Goal: Answer question/provide support: Share knowledge or assist other users

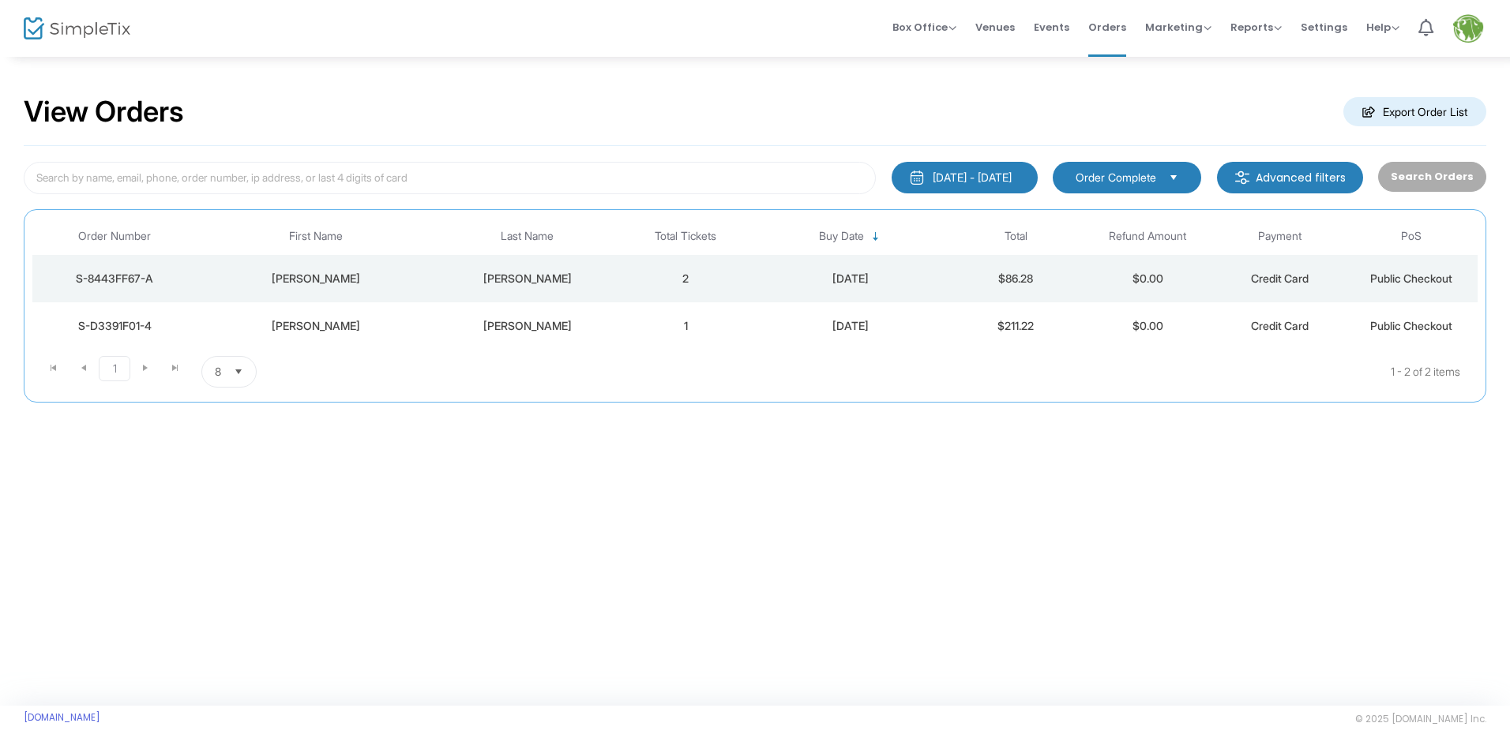
click at [730, 270] on td "2" at bounding box center [686, 278] width 132 height 47
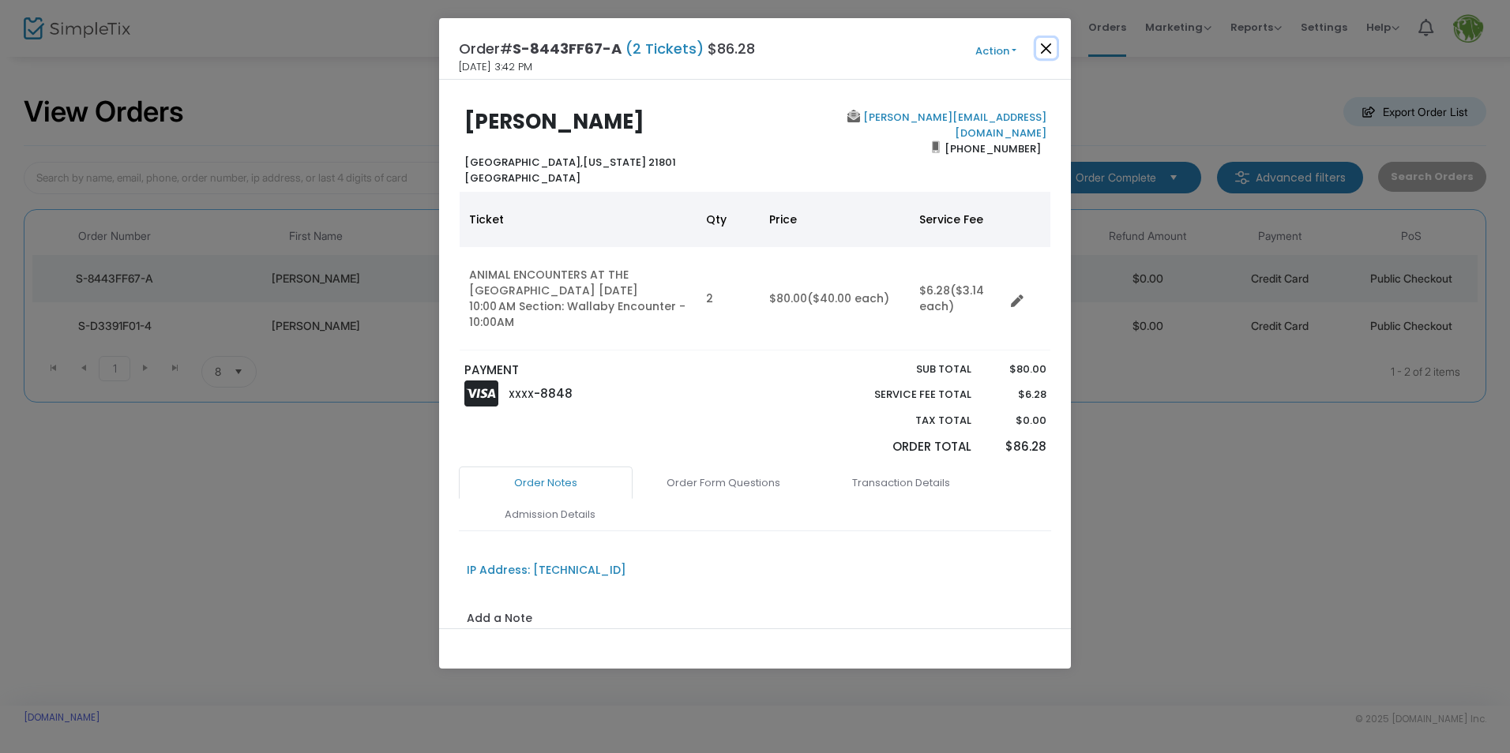
click at [1045, 45] on button "Close" at bounding box center [1046, 48] width 21 height 21
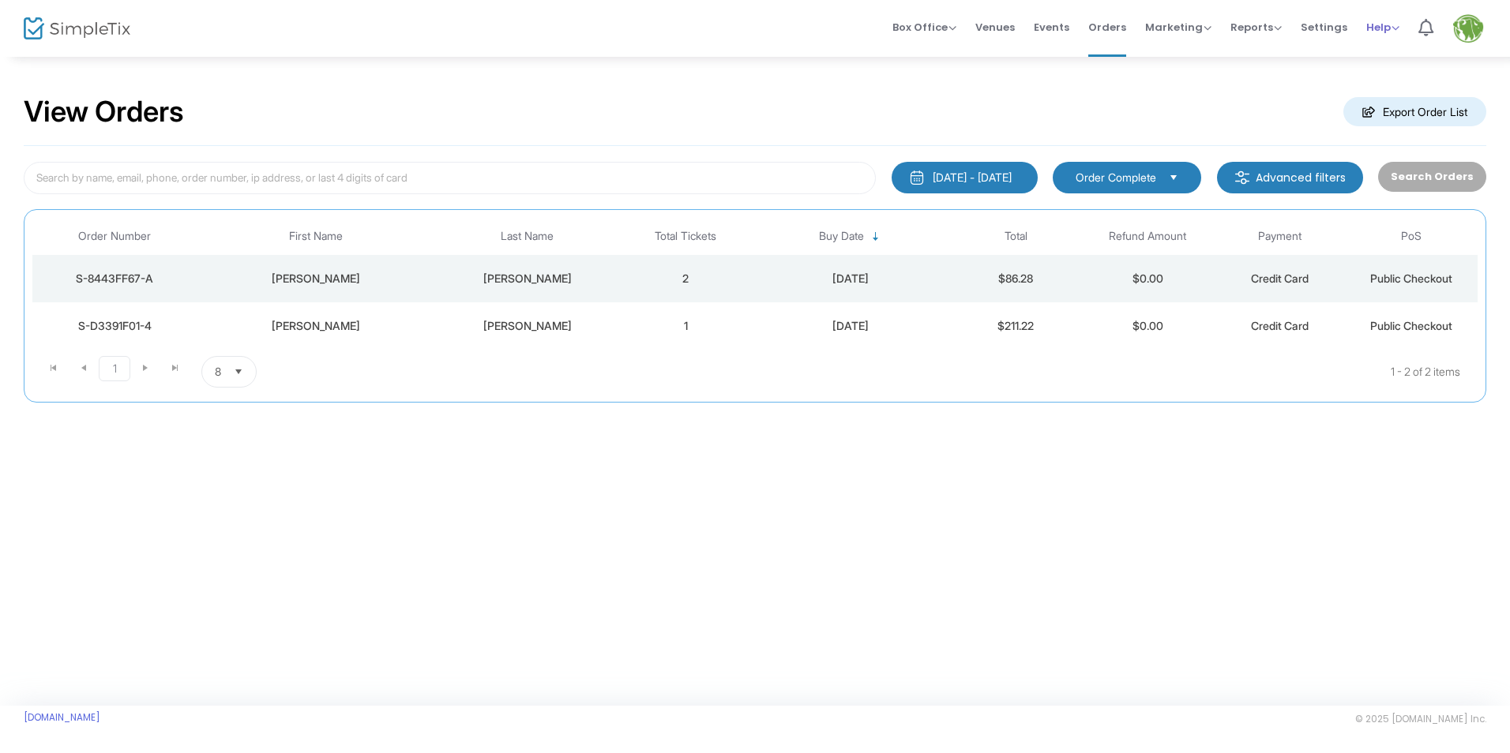
click at [1383, 23] on span "Help" at bounding box center [1382, 27] width 33 height 15
click at [1410, 90] on li "Contact Support" at bounding box center [1424, 84] width 116 height 31
click at [144, 319] on kendo-pager-next-buttons at bounding box center [160, 325] width 60 height 32
click at [1029, 178] on button "[DATE] - [DATE]" at bounding box center [964, 178] width 146 height 32
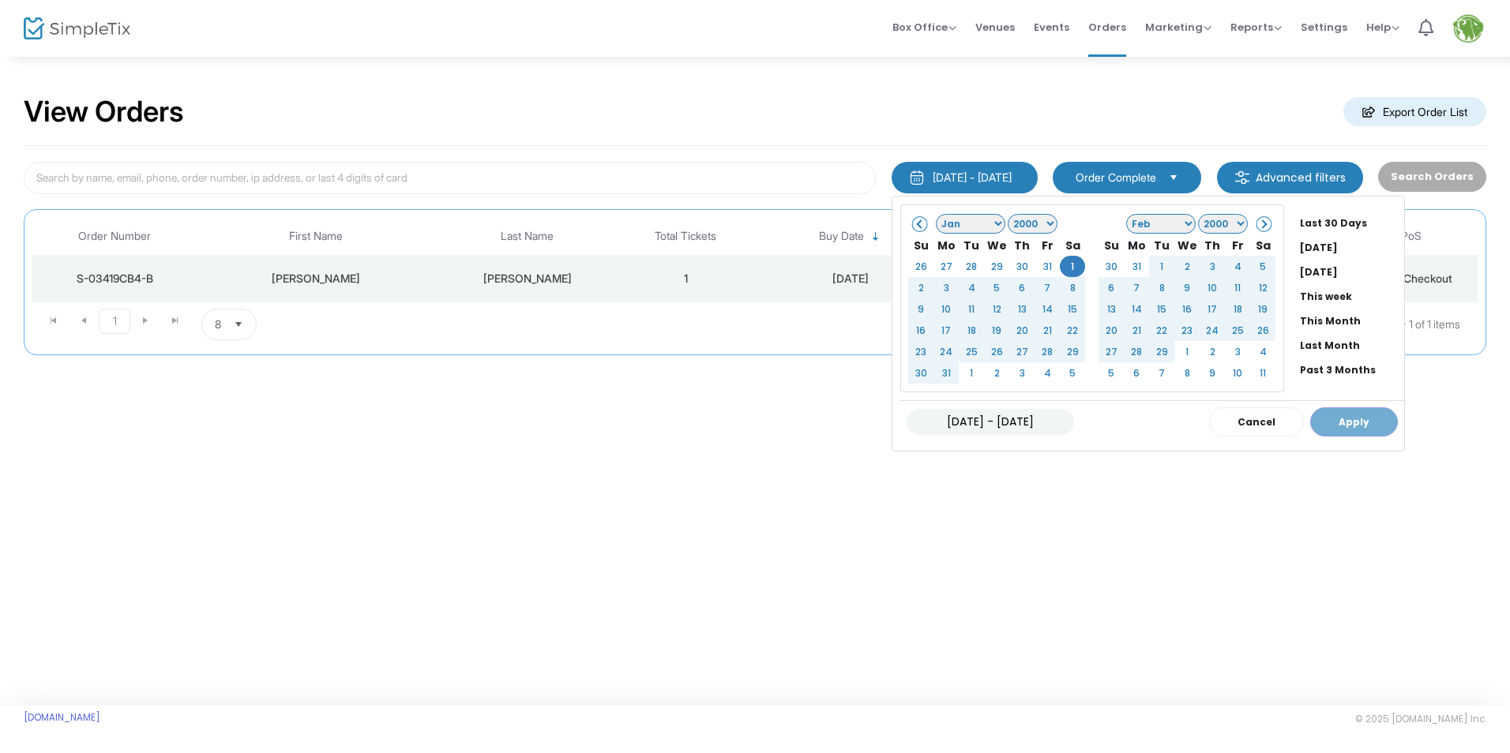
click at [1017, 422] on input "[DATE] - [DATE]" at bounding box center [989, 422] width 167 height 26
click at [1003, 422] on input "[DATE] - [DATE]" at bounding box center [989, 422] width 167 height 26
click at [1345, 420] on div "01/01/2000 - 08/21/2025 Cancel Apply" at bounding box center [1152, 421] width 504 height 43
click at [1318, 373] on li "Past 3 Months" at bounding box center [1348, 370] width 111 height 24
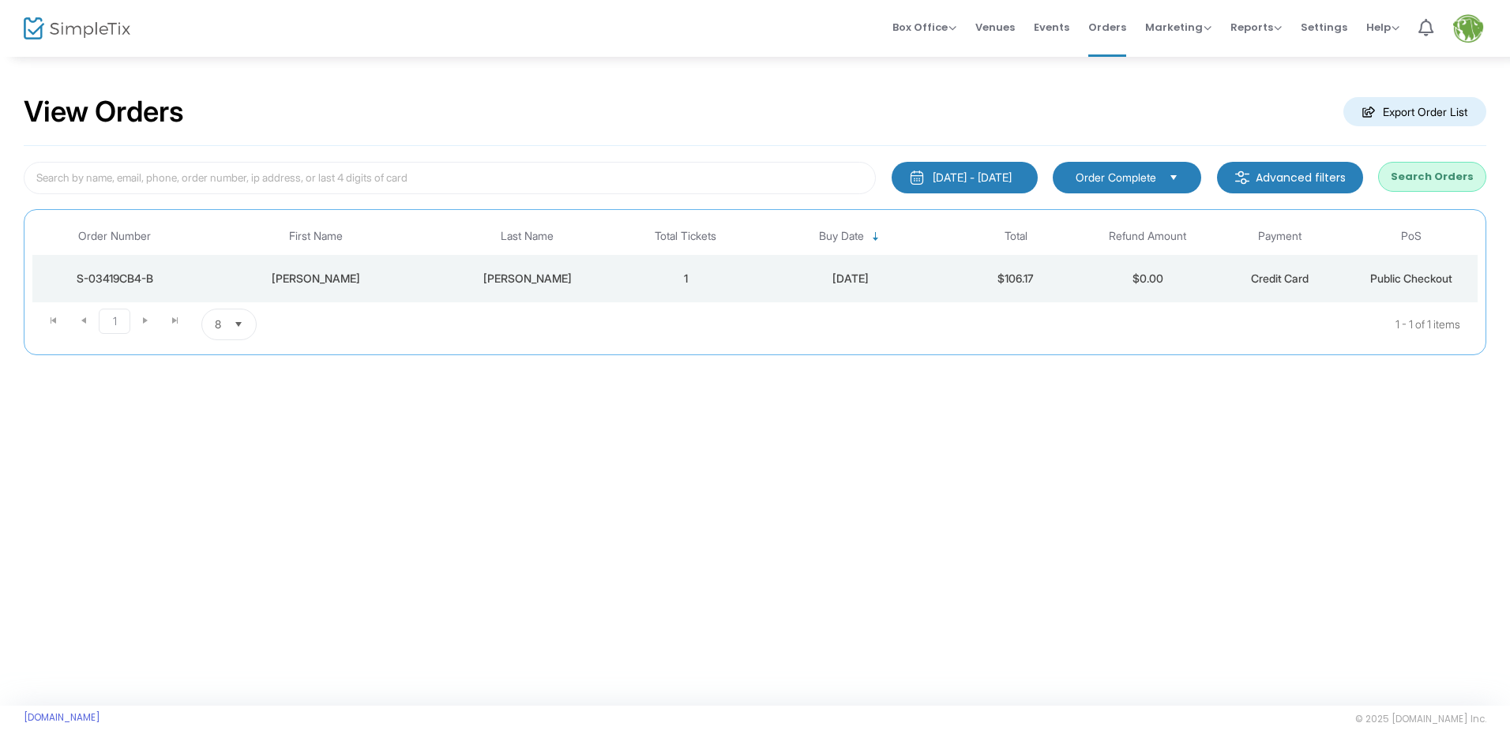
click at [1425, 186] on button "Search Orders" at bounding box center [1432, 177] width 108 height 30
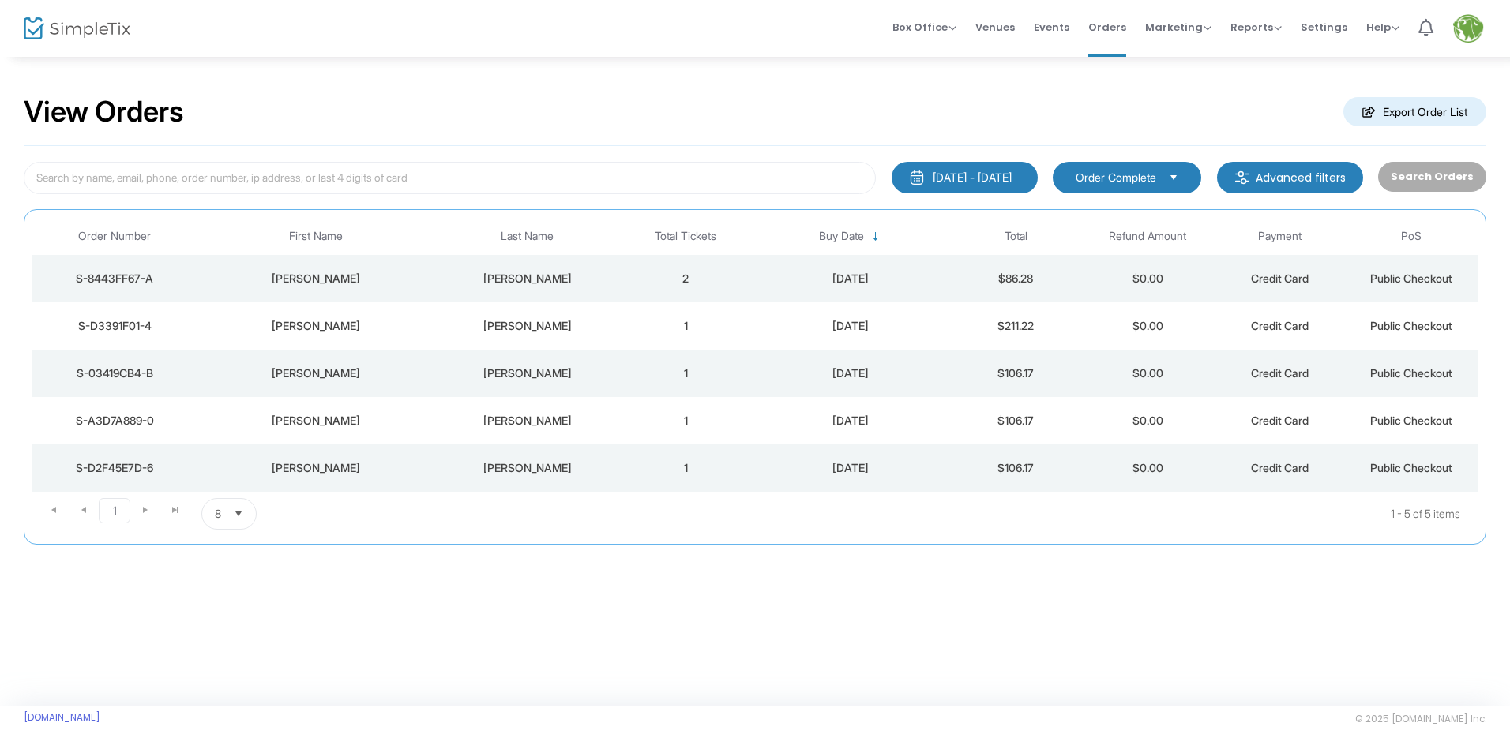
click at [743, 283] on td "2" at bounding box center [686, 278] width 132 height 47
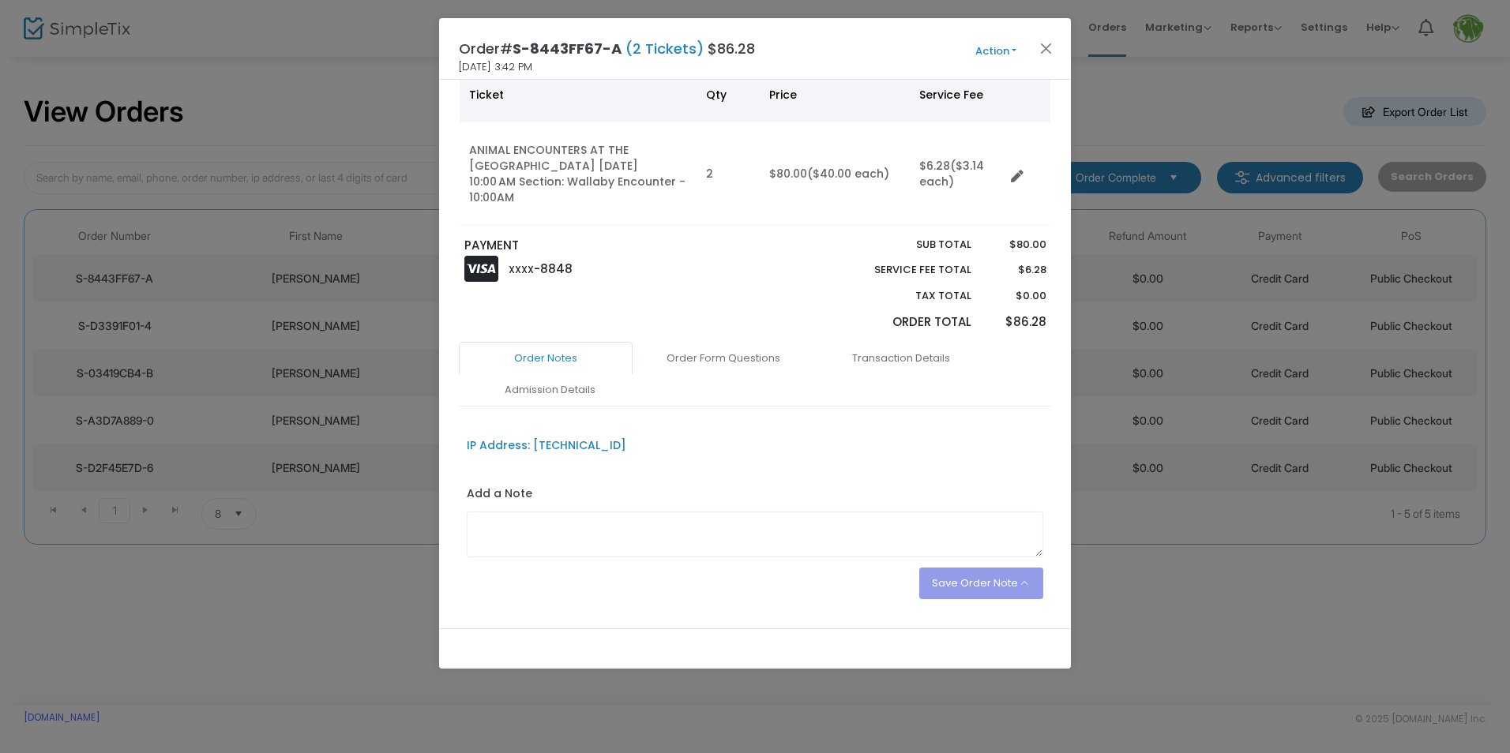
scroll to position [150, 0]
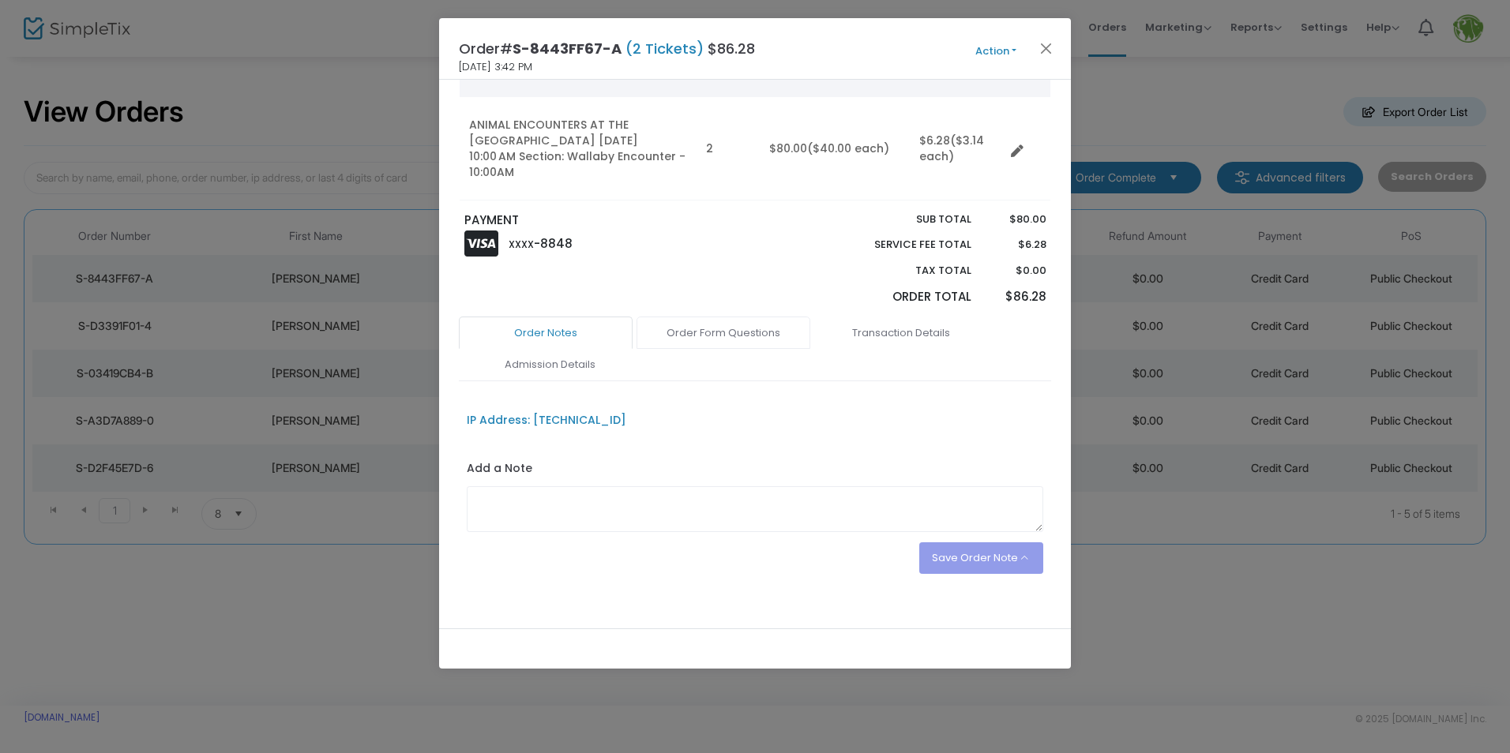
click at [698, 325] on link "Order Form Questions" at bounding box center [723, 333] width 174 height 33
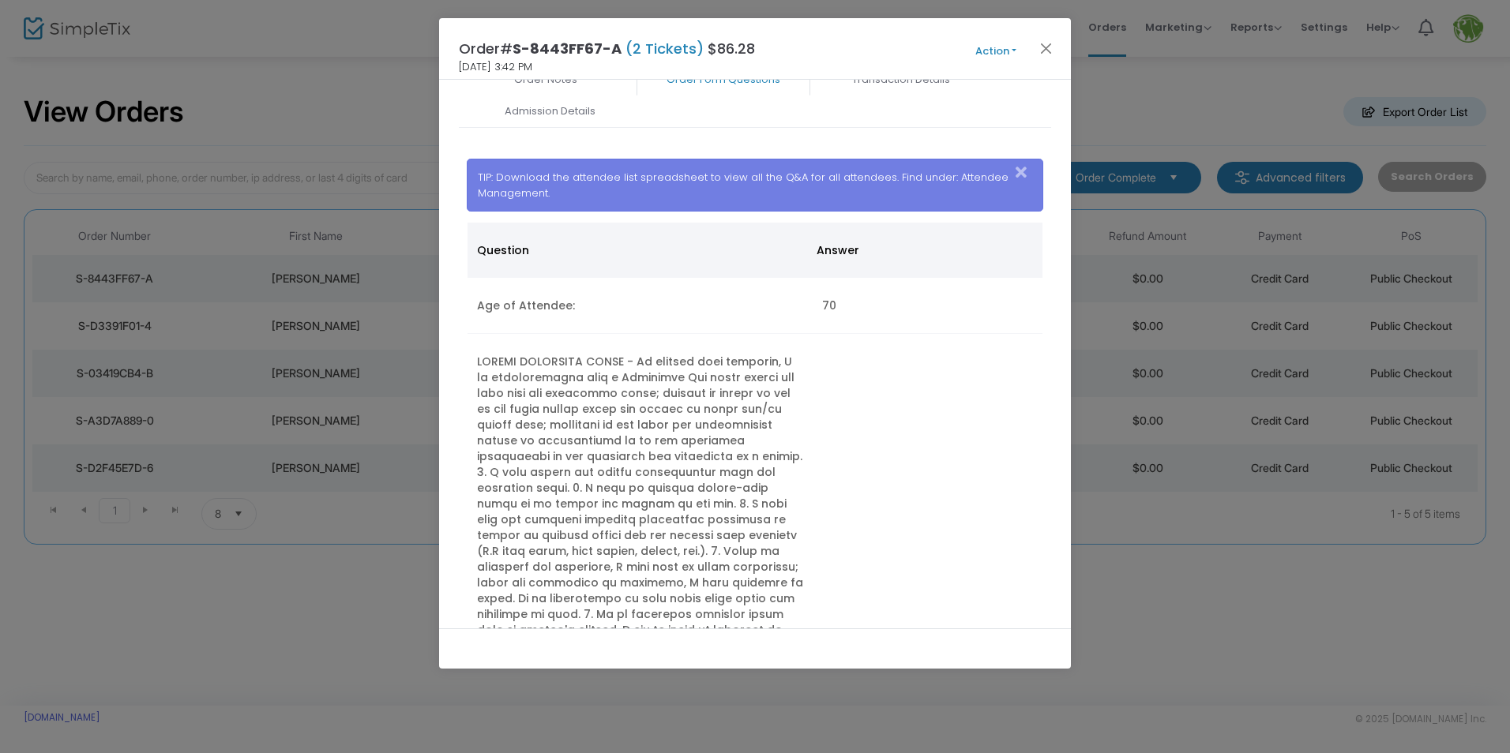
scroll to position [0, 0]
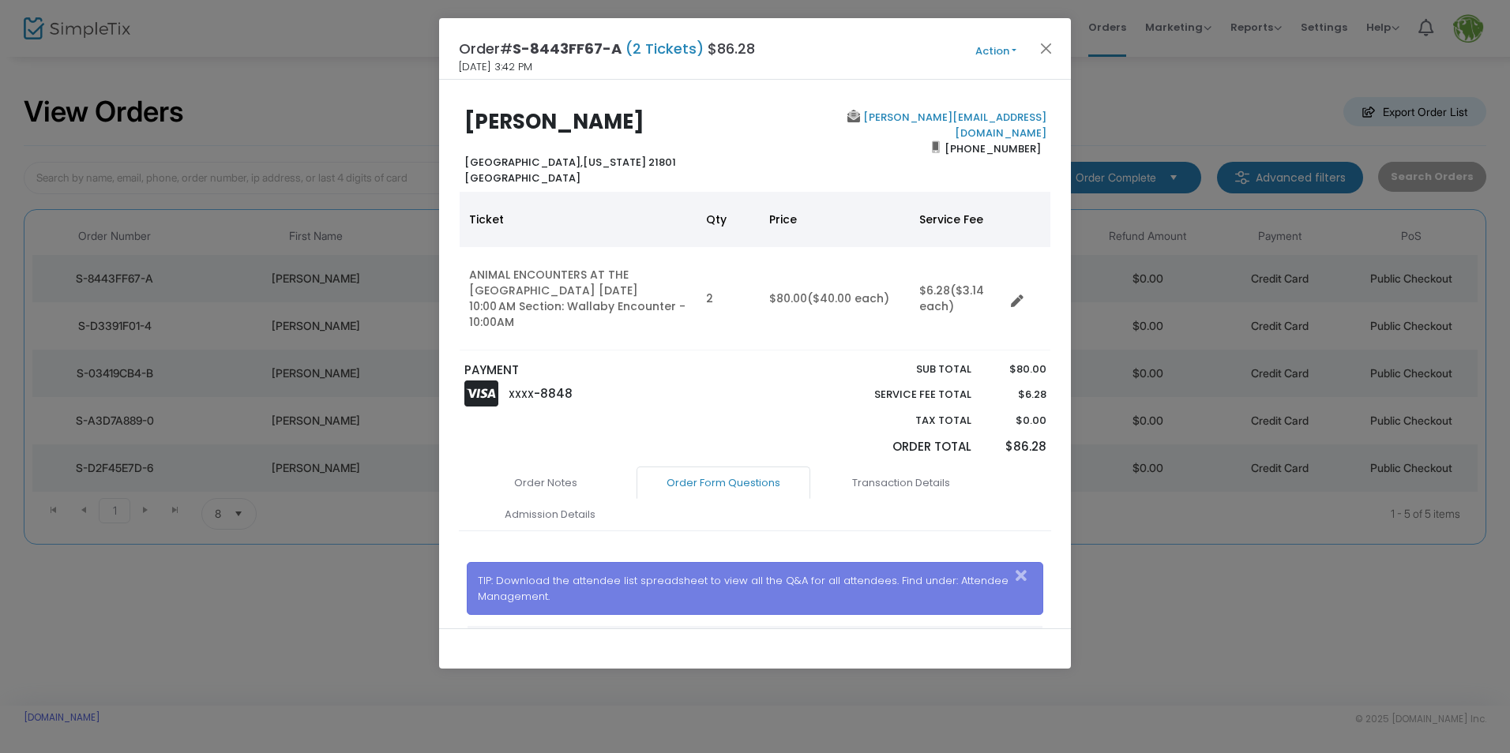
drag, startPoint x: 465, startPoint y: 122, endPoint x: 629, endPoint y: 119, distance: 164.2
click at [629, 119] on b "[PERSON_NAME]" at bounding box center [554, 121] width 180 height 28
drag, startPoint x: 629, startPoint y: 119, endPoint x: 607, endPoint y: 126, distance: 23.0
copy b "[PERSON_NAME]"
